Goal: Task Accomplishment & Management: Use online tool/utility

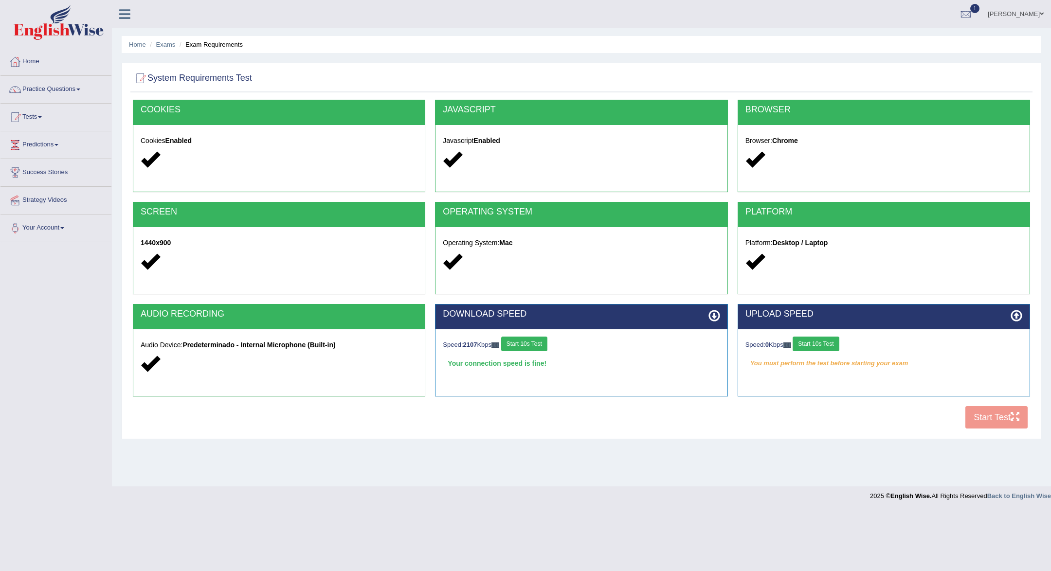
click at [835, 343] on button "Start 10s Test" at bounding box center [815, 344] width 46 height 15
click at [974, 419] on button "Start Test" at bounding box center [996, 417] width 62 height 22
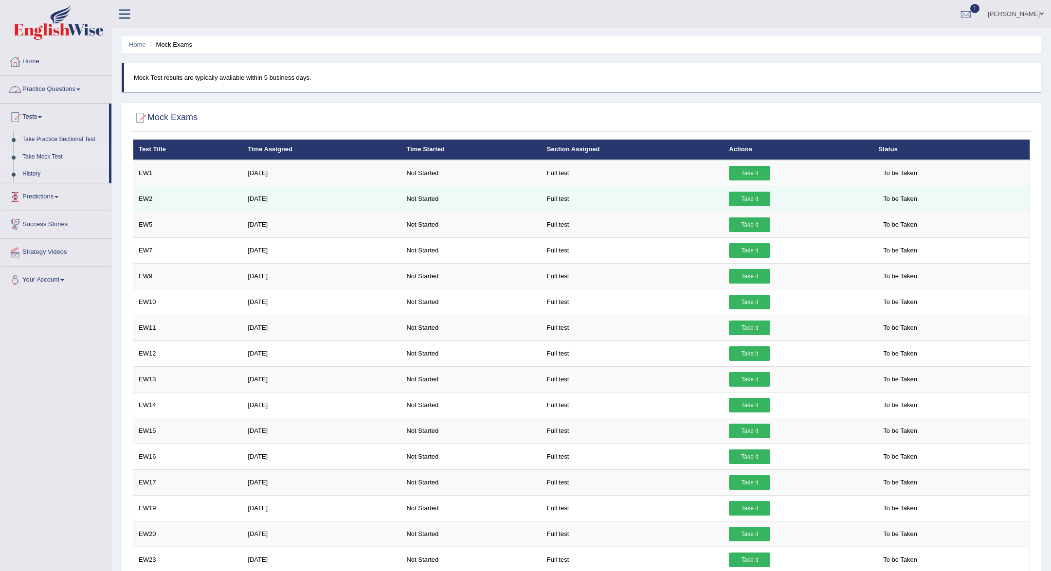
click at [753, 170] on link "Take it" at bounding box center [749, 173] width 41 height 15
click at [0, 0] on link "Yes, I have seen that and want to undertake the mock exam now" at bounding box center [0, 0] width 0 height 0
